Goal: Check status

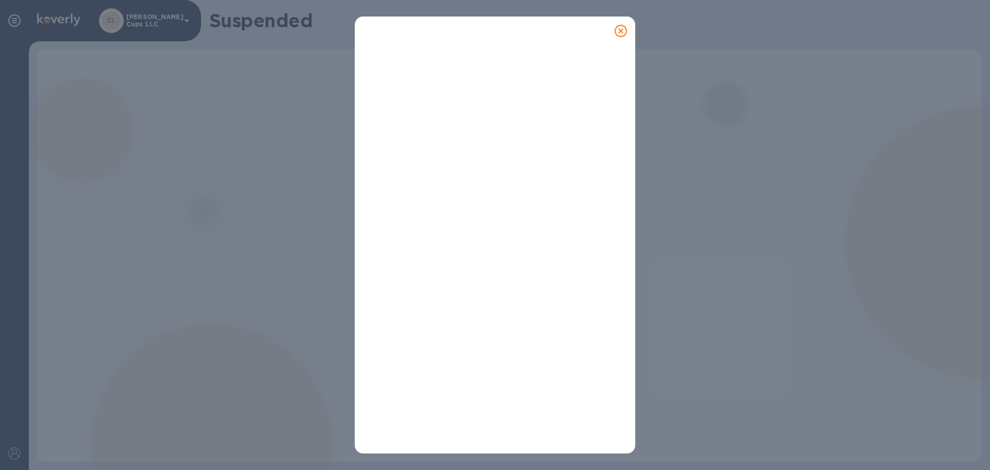
click at [624, 28] on icon at bounding box center [621, 31] width 12 height 12
